Goal: Task Accomplishment & Management: Manage account settings

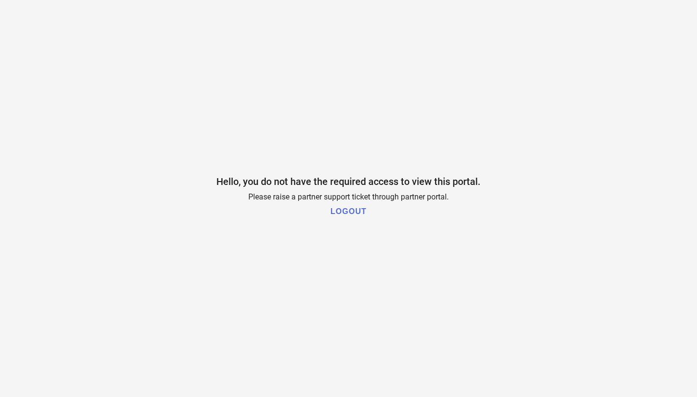
click at [351, 210] on h1 "LOGOUT" at bounding box center [349, 211] width 36 height 9
